Goal: Task Accomplishment & Management: Use online tool/utility

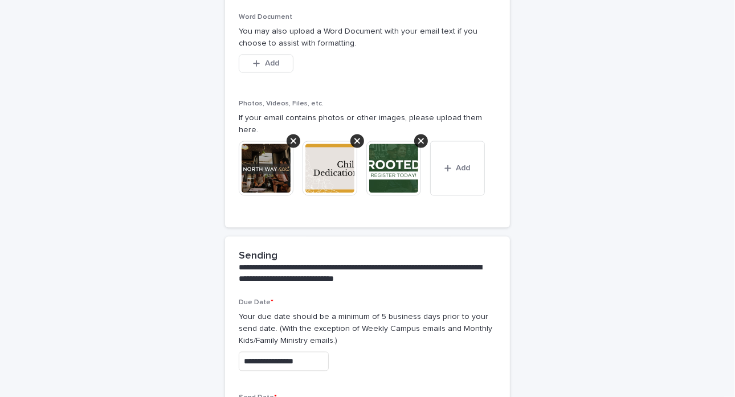
scroll to position [1396, 0]
click at [456, 165] on span "Add" at bounding box center [463, 169] width 14 height 8
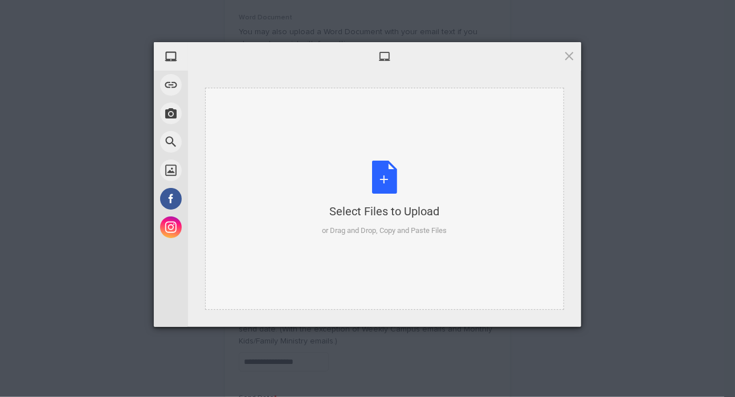
click at [385, 181] on div "Select Files to Upload or Drag and Drop, Copy and Paste Files" at bounding box center [384, 199] width 125 height 76
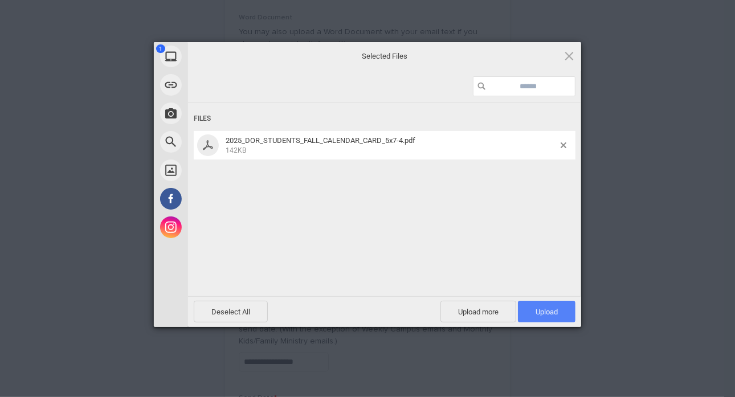
click at [560, 311] on span "Upload 1" at bounding box center [547, 312] width 58 height 22
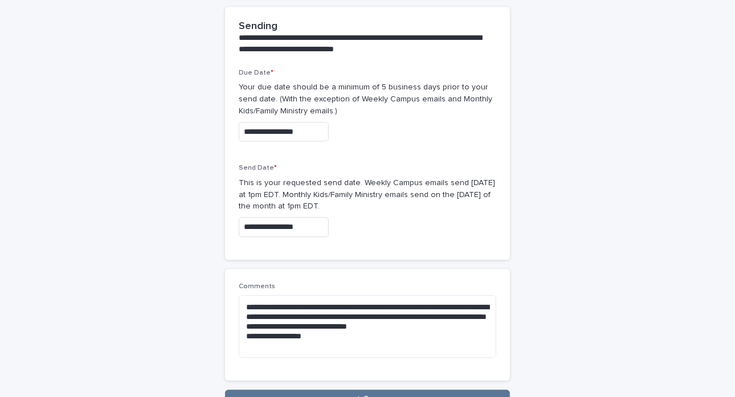
scroll to position [1697, 0]
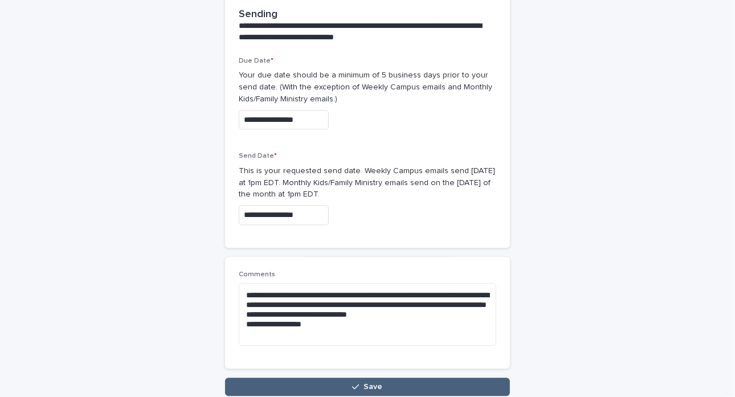
click at [352, 383] on icon "button" at bounding box center [355, 387] width 7 height 8
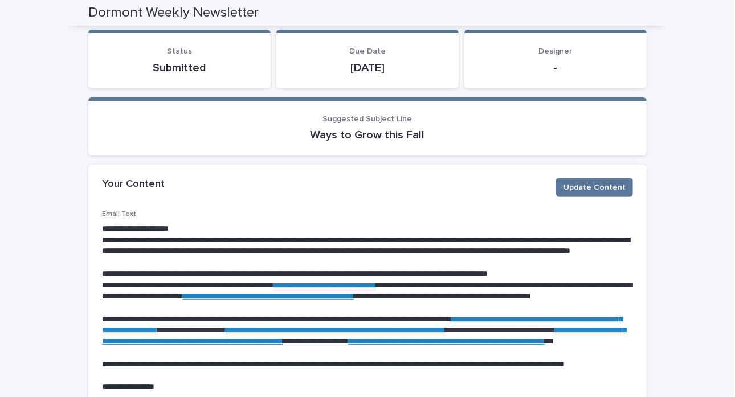
scroll to position [173, 0]
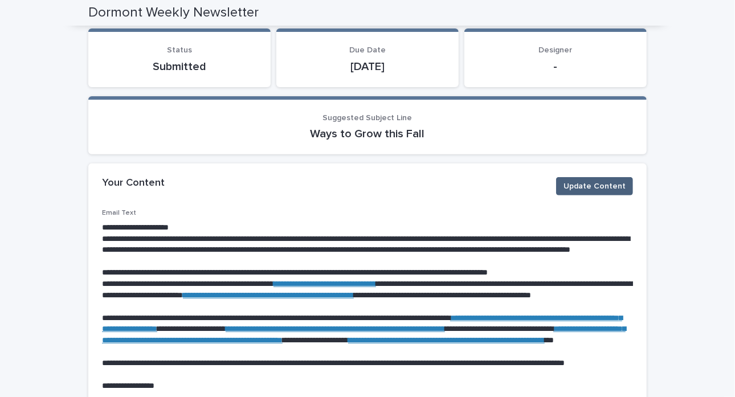
click at [591, 189] on span "Update Content" at bounding box center [595, 186] width 62 height 11
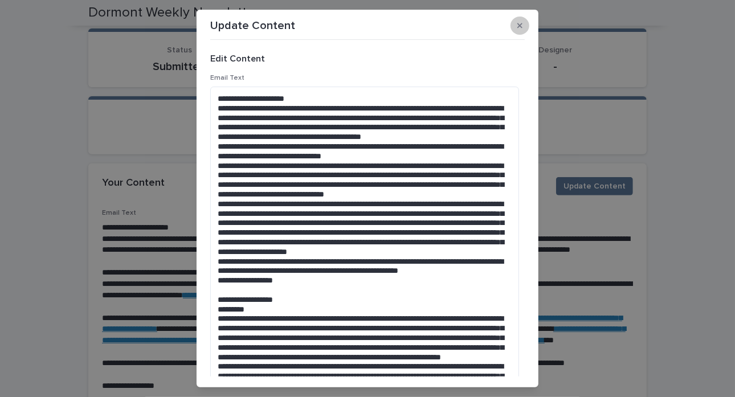
click at [513, 24] on button "button" at bounding box center [520, 26] width 19 height 18
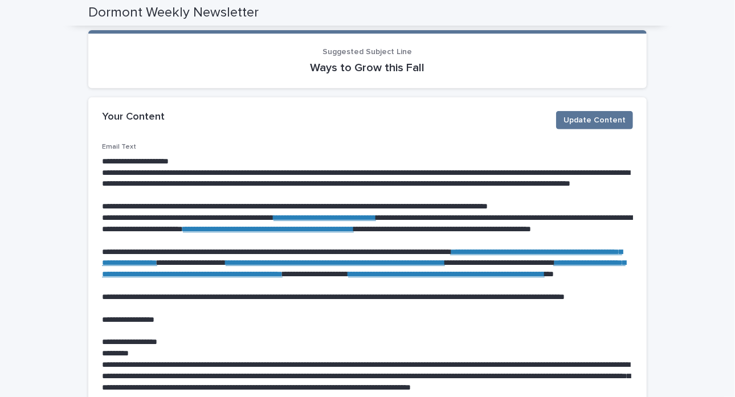
scroll to position [236, 0]
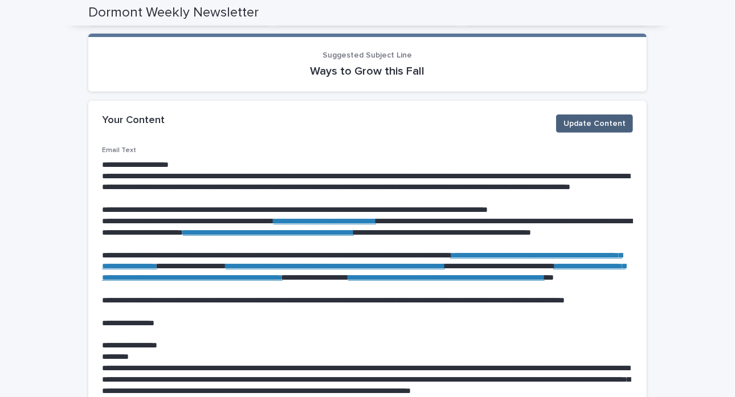
click at [595, 119] on span "Update Content" at bounding box center [595, 123] width 62 height 11
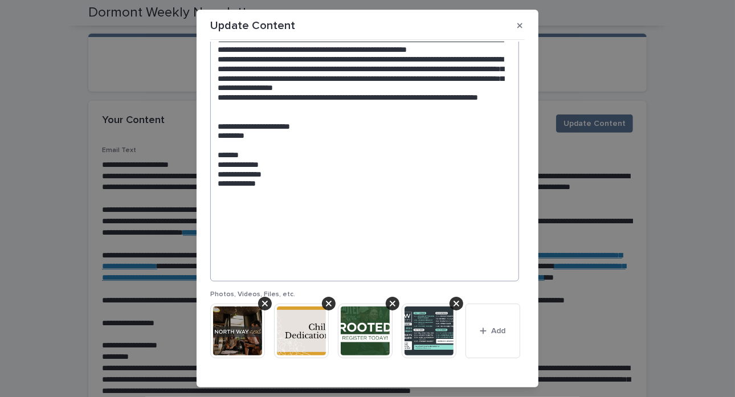
scroll to position [509, 0]
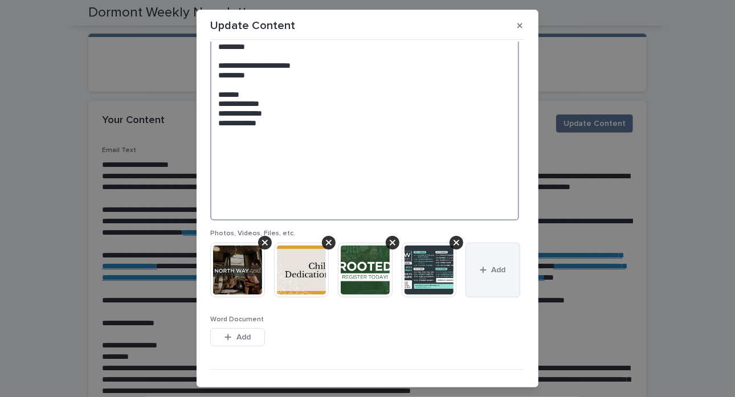
type textarea "**********"
click at [466, 297] on button "Add" at bounding box center [493, 270] width 55 height 55
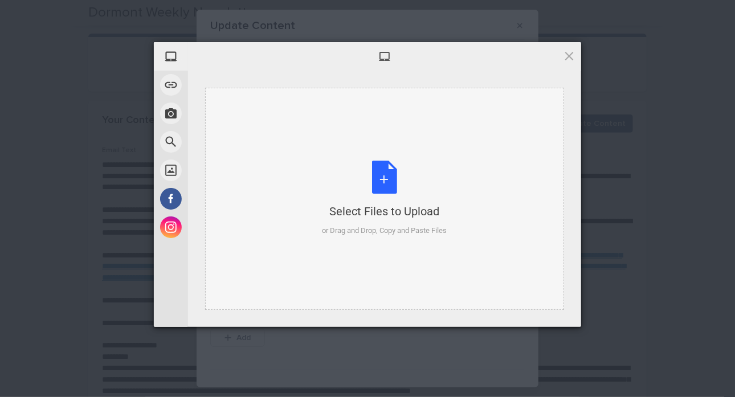
click at [388, 189] on div "Select Files to Upload or Drag and Drop, Copy and Paste Files" at bounding box center [384, 199] width 125 height 76
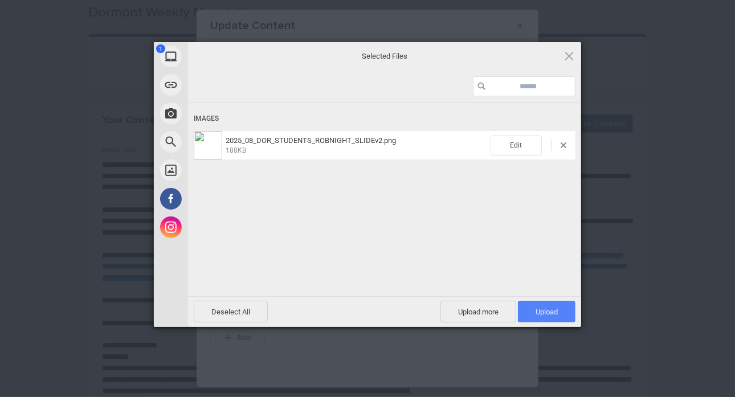
click at [553, 310] on span "Upload 1" at bounding box center [547, 312] width 22 height 9
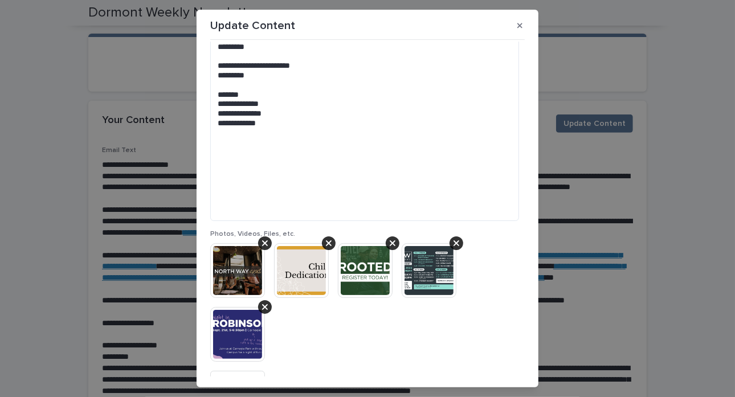
click at [229, 329] on img at bounding box center [237, 334] width 55 height 55
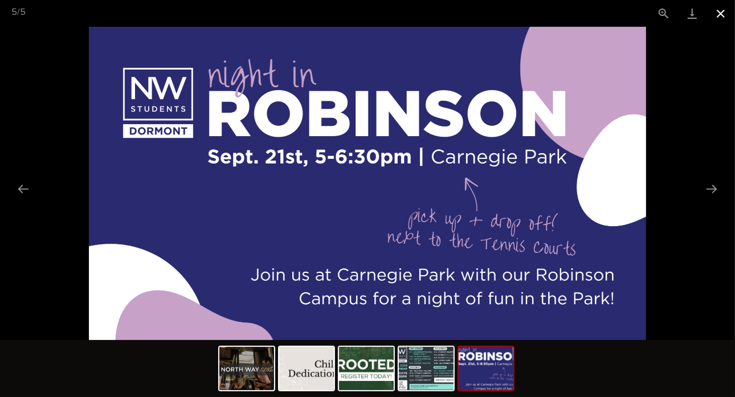
click at [717, 13] on button "Close gallery" at bounding box center [721, 13] width 28 height 27
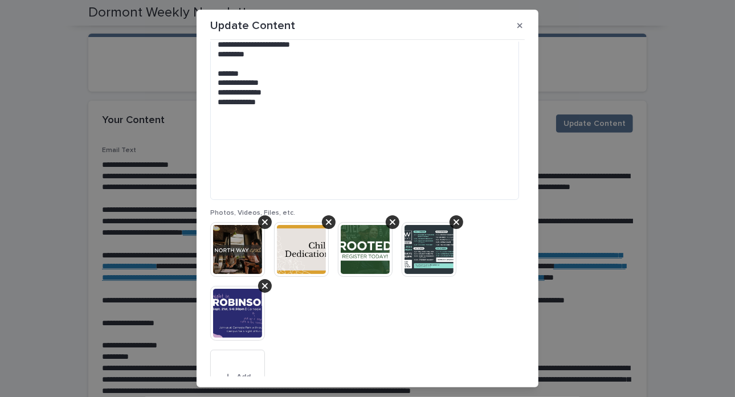
scroll to position [609, 0]
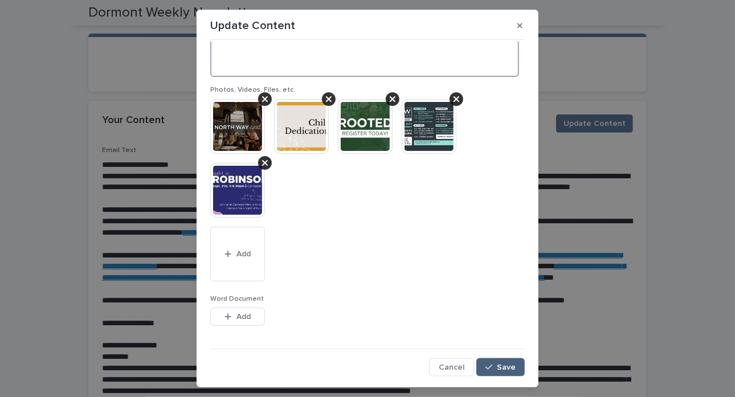
type textarea "**********"
click at [496, 363] on button "Save" at bounding box center [500, 367] width 48 height 18
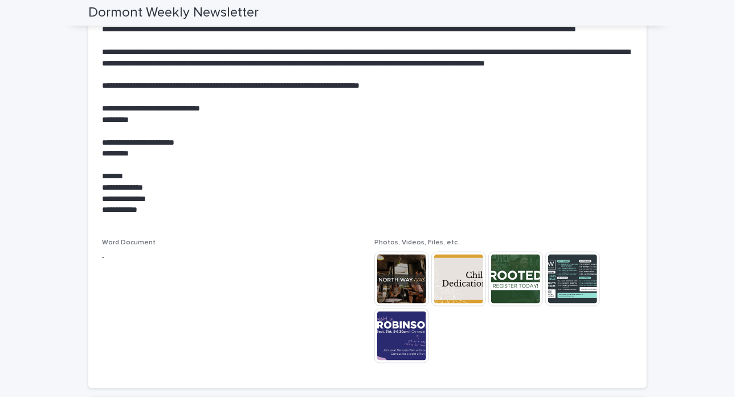
scroll to position [791, 0]
